Goal: Information Seeking & Learning: Learn about a topic

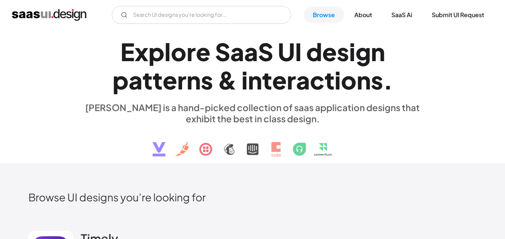
click at [88, 63] on h1 "E x p l o r e S a a S U I d e s i g n p a t t e r n s & i n t e r a c t i o n s…" at bounding box center [253, 66] width 344 height 58
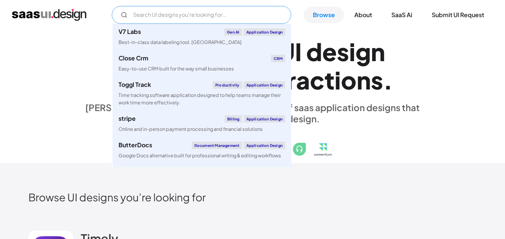
click at [187, 15] on input "Email Form" at bounding box center [201, 15] width 179 height 18
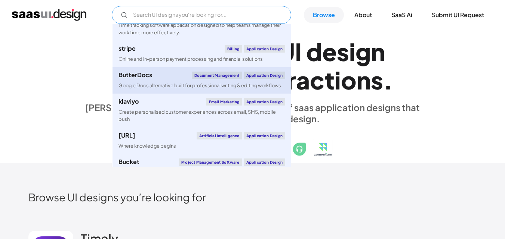
scroll to position [69, 0]
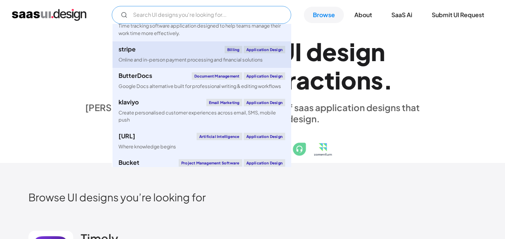
click at [211, 51] on div "stripe Billing Application Design" at bounding box center [201, 49] width 167 height 7
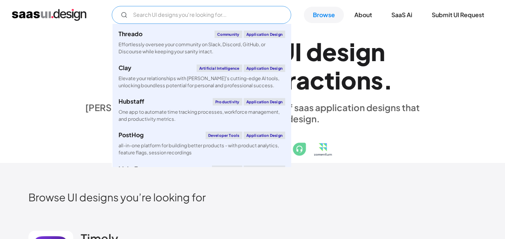
scroll to position [467, 0]
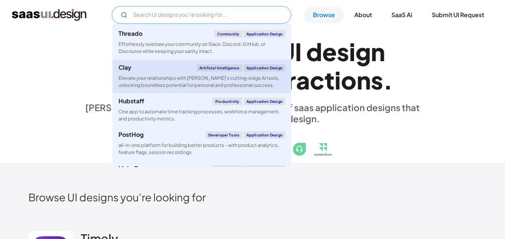
click at [185, 77] on div "Elevate your relationships with [PERSON_NAME]'s cutting-edge AI tools, unlockin…" at bounding box center [201, 82] width 167 height 14
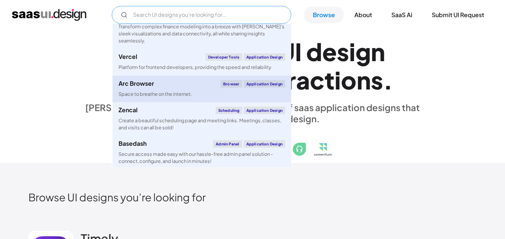
scroll to position [717, 0]
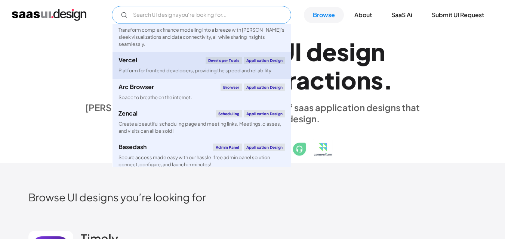
click at [203, 69] on div "Platform for frontend developers, providing the speed and reliability" at bounding box center [194, 70] width 153 height 7
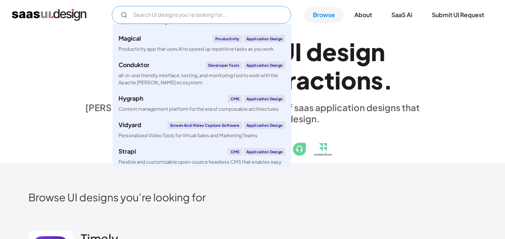
scroll to position [1075, 0]
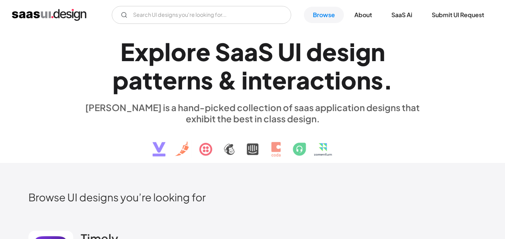
click at [386, 148] on div "E x p l o r e S a a S U I d e s i g n p a t t e r n s & i n t e r a c t i o n s…" at bounding box center [253, 97] width 344 height 134
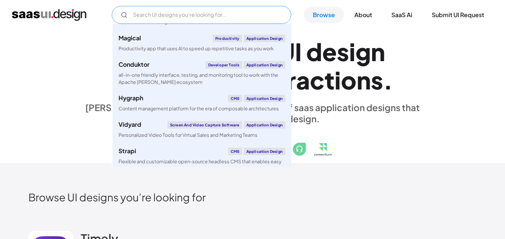
click at [217, 23] on input "Email Form" at bounding box center [201, 15] width 179 height 18
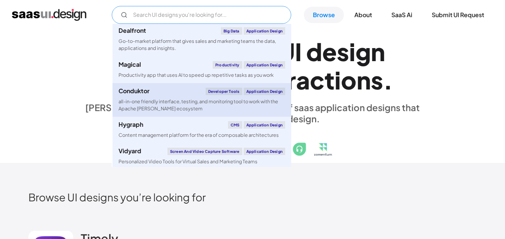
scroll to position [1050, 0]
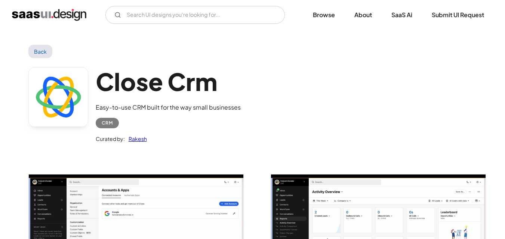
click at [43, 57] on link "Back" at bounding box center [40, 51] width 24 height 13
click at [43, 53] on link "Back" at bounding box center [40, 51] width 24 height 13
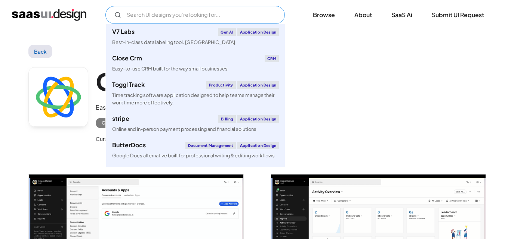
click at [154, 10] on input "Email Form" at bounding box center [194, 15] width 179 height 18
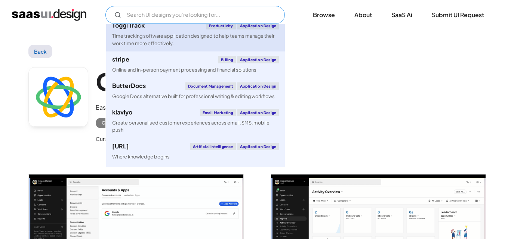
scroll to position [106, 0]
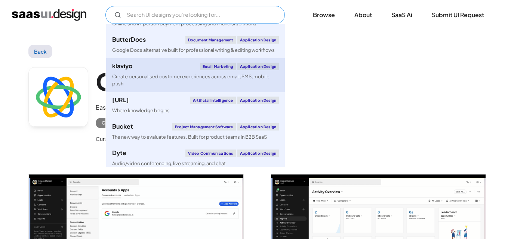
click at [208, 78] on div "Create personalised customer experiences across email, SMS, mobile push" at bounding box center [195, 80] width 167 height 14
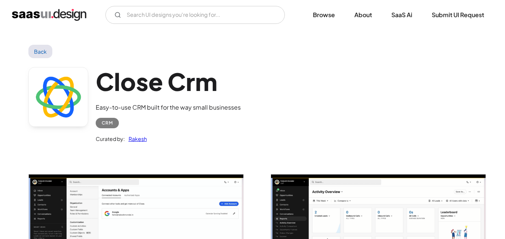
click at [356, 97] on div "Close Crm Easy-to-use CRM built for the way small businesses CRM Curated by: Ra…" at bounding box center [252, 107] width 448 height 98
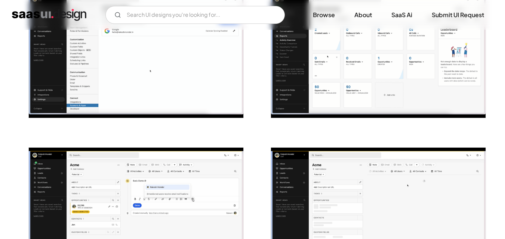
scroll to position [183, 0]
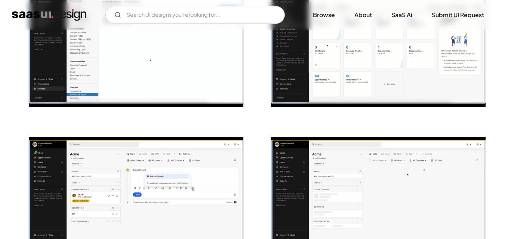
scroll to position [200, 0]
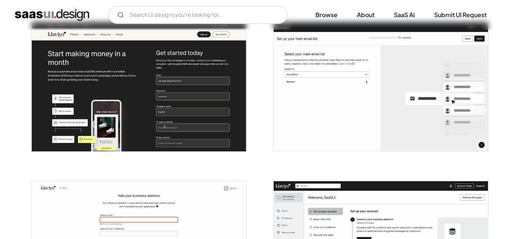
scroll to position [153, 0]
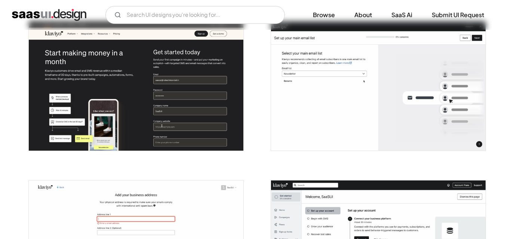
click at [163, 103] on img "open lightbox" at bounding box center [136, 86] width 214 height 129
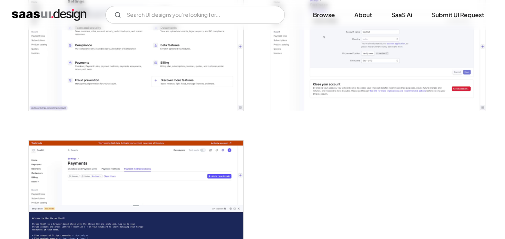
scroll to position [1937, 0]
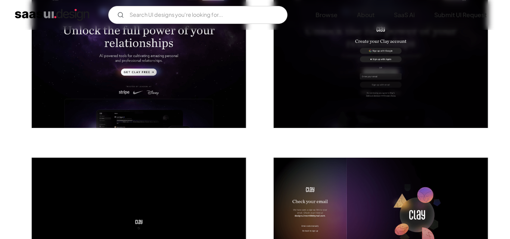
scroll to position [190, 0]
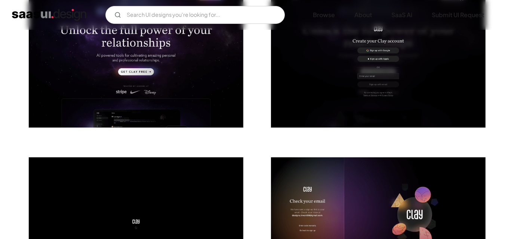
click at [184, 59] on img "open lightbox" at bounding box center [136, 61] width 214 height 134
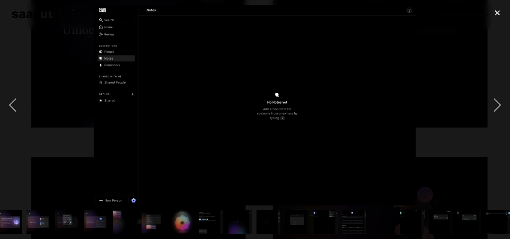
scroll to position [0, 155]
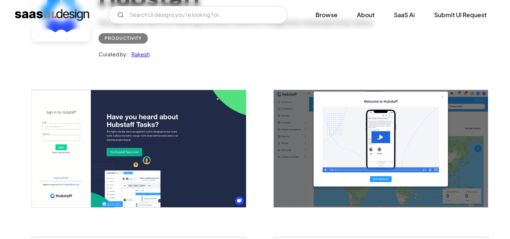
scroll to position [85, 0]
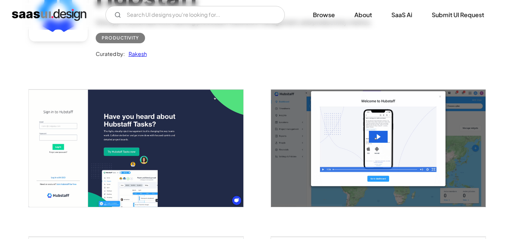
click at [183, 118] on img "open lightbox" at bounding box center [136, 149] width 214 height 118
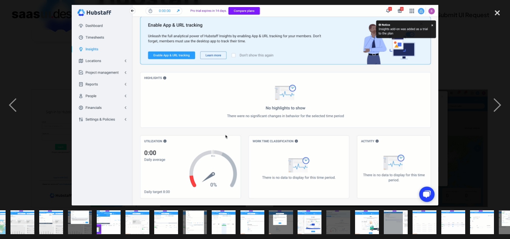
scroll to position [0, 213]
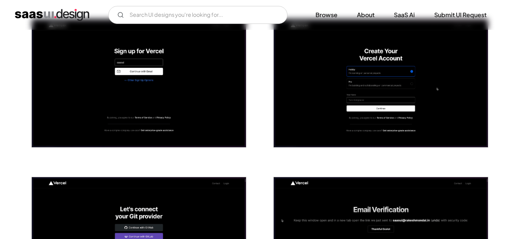
scroll to position [156, 0]
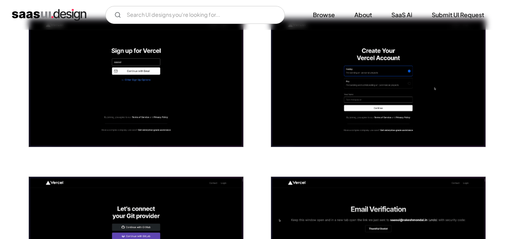
click at [198, 108] on img "open lightbox" at bounding box center [136, 83] width 214 height 129
